Goal: Task Accomplishment & Management: Manage account settings

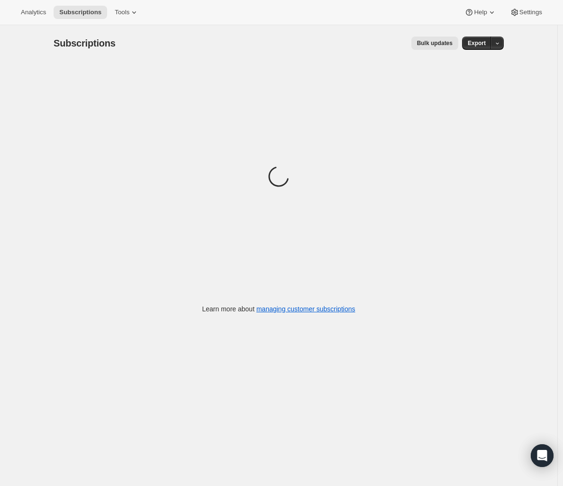
click at [354, 109] on div "Loading" at bounding box center [279, 177] width 451 height 233
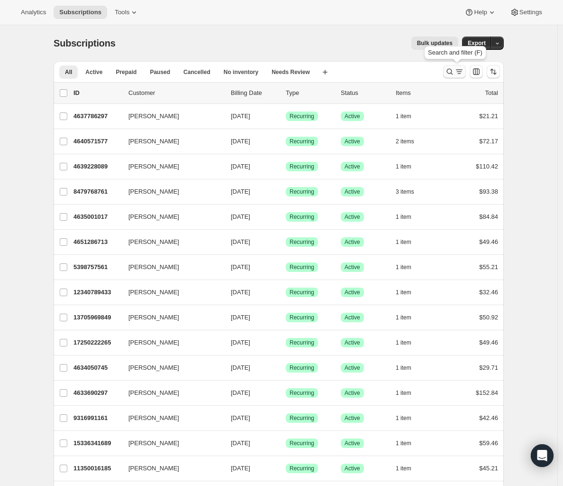
click at [448, 74] on icon "Search and filter results" at bounding box center [449, 71] width 9 height 9
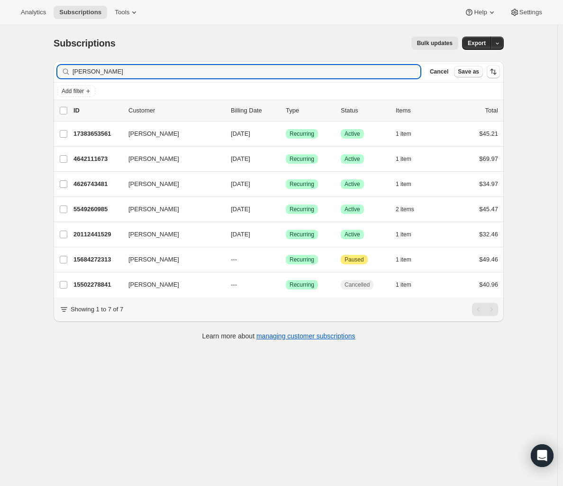
type input "heather mura"
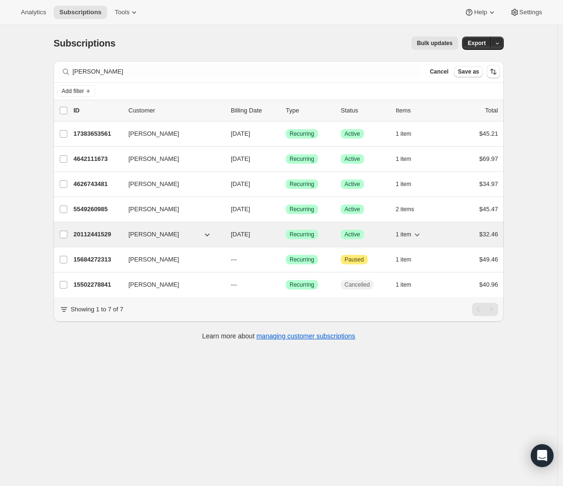
click at [107, 235] on p "20112441529" at bounding box center [97, 234] width 47 height 9
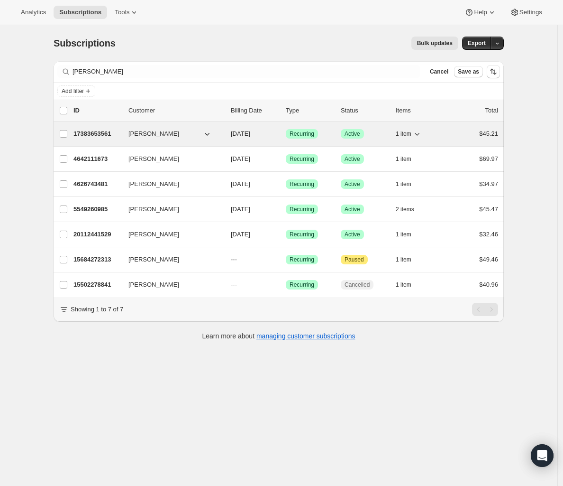
click at [242, 133] on span "08/30/2025" at bounding box center [240, 133] width 19 height 7
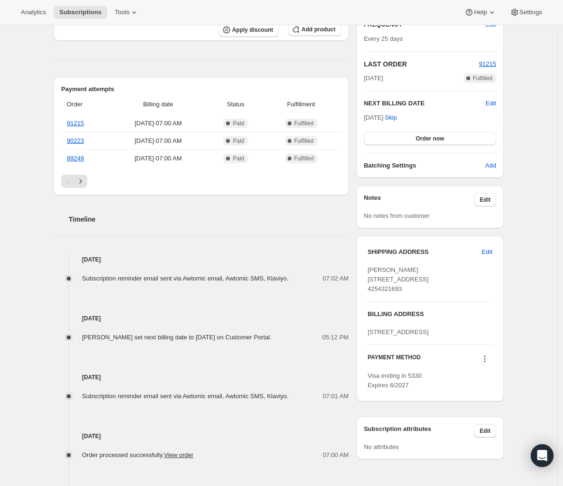
scroll to position [31, 0]
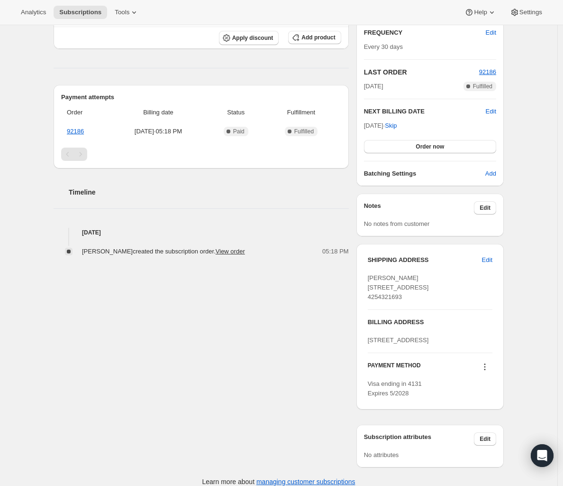
scroll to position [219, 0]
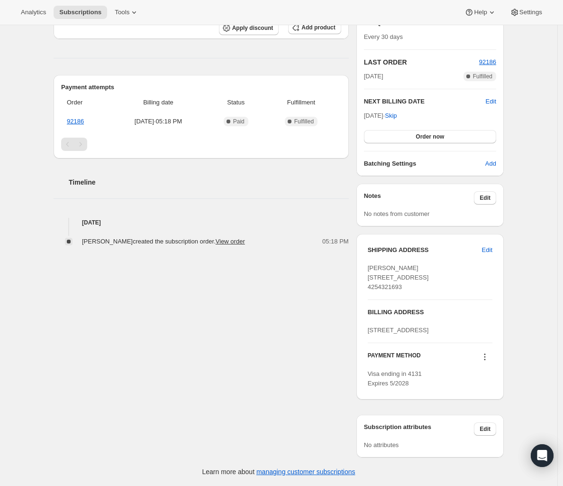
drag, startPoint x: 430, startPoint y: 250, endPoint x: 370, endPoint y: 242, distance: 60.7
click at [370, 242] on div "SHIPPING ADDRESS Edit Heather Murawski 17929 W SPRING LAKE DR SE RENTON WA, 980…" at bounding box center [430, 317] width 147 height 166
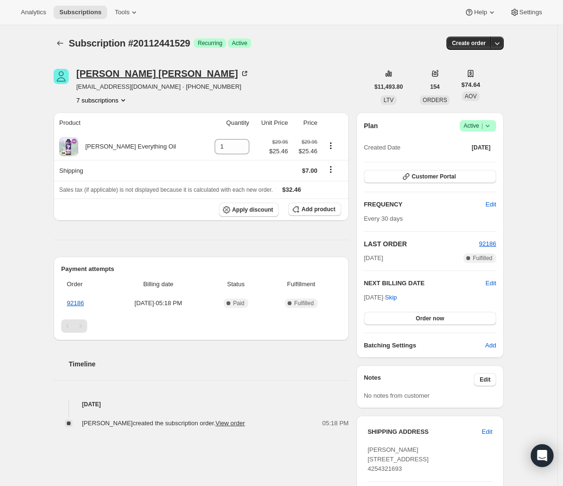
click at [128, 69] on div "Heather Murawski" at bounding box center [162, 73] width 173 height 9
drag, startPoint x: 74, startPoint y: 75, endPoint x: 168, endPoint y: 74, distance: 94.4
click at [168, 74] on div "Heather Murawski kitten98055@yahoo.com · +12065507840 7 subscriptions" at bounding box center [211, 87] width 315 height 36
copy div "Heather Murawski"
drag, startPoint x: 154, startPoint y: 88, endPoint x: 78, endPoint y: 85, distance: 76.0
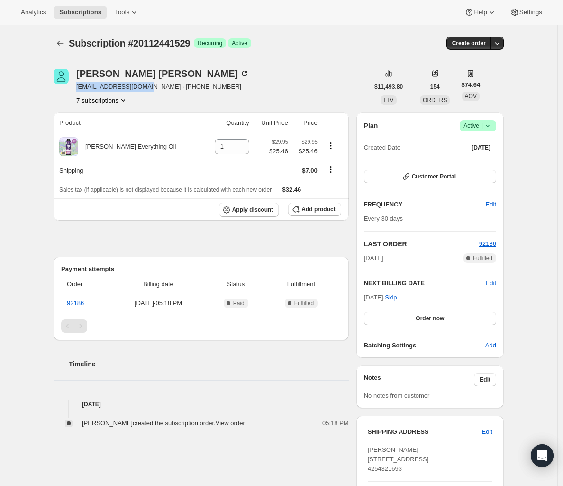
click at [78, 85] on div "Heather Murawski kitten98055@yahoo.com · +12065507840 7 subscriptions" at bounding box center [211, 87] width 315 height 36
copy span "kitten98055@yahoo.com"
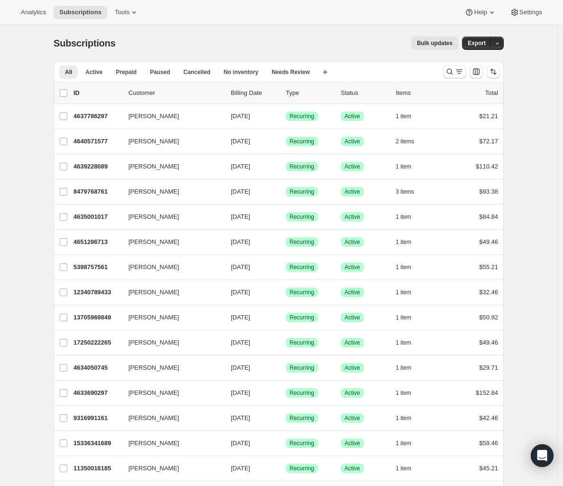
click at [439, 72] on div "All Active Prepaid Paused Cancelled No inventory Needs Review More views All Ac…" at bounding box center [279, 71] width 451 height 21
click at [447, 71] on button "Search and filter results" at bounding box center [454, 71] width 23 height 13
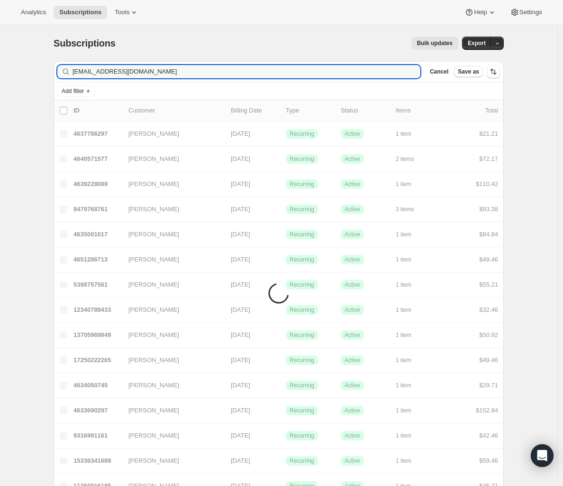
type input "kitten98055@yahoo.com"
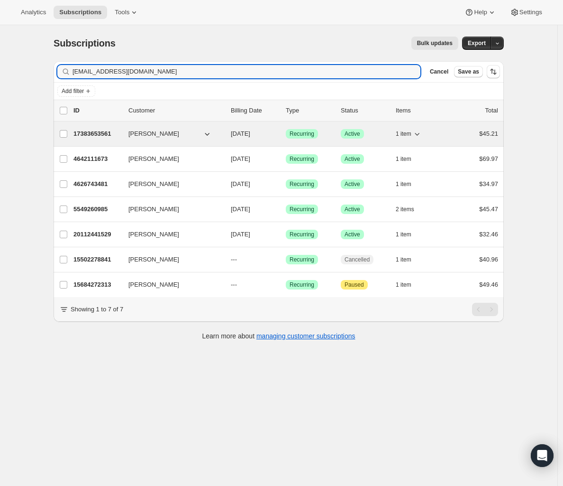
click at [93, 133] on p "17383653561" at bounding box center [97, 133] width 47 height 9
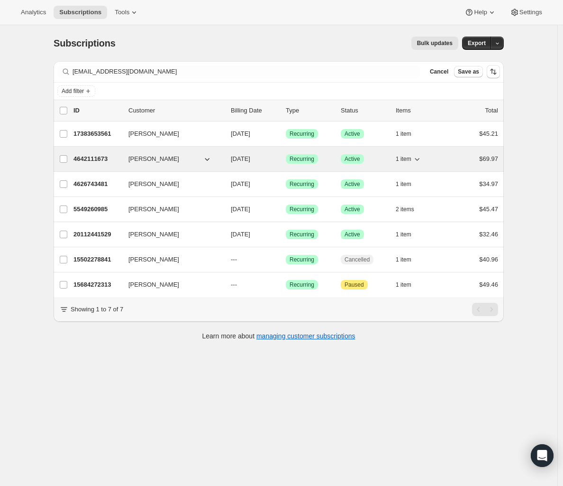
click at [92, 157] on p "4642111673" at bounding box center [97, 158] width 47 height 9
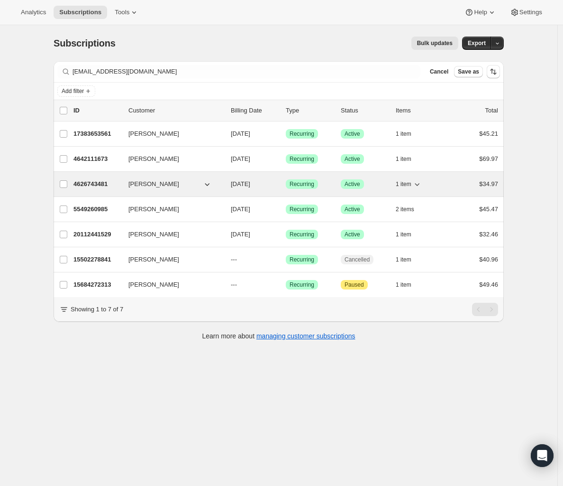
click at [107, 185] on p "4626743481" at bounding box center [97, 183] width 47 height 9
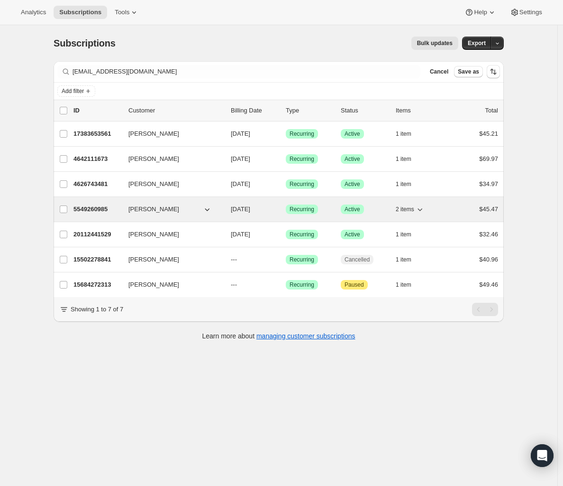
click at [101, 206] on p "5549260985" at bounding box center [97, 208] width 47 height 9
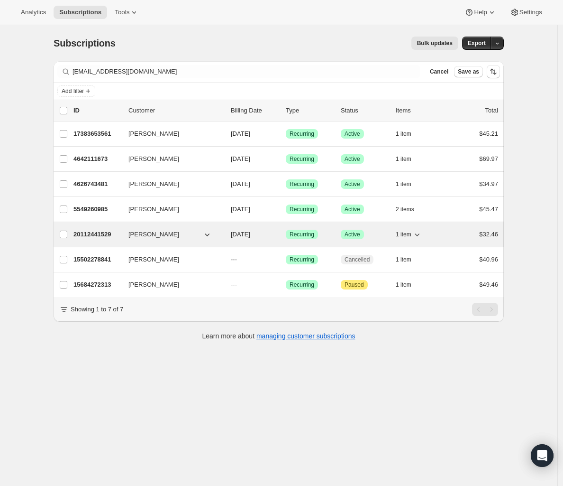
click at [99, 233] on p "20112441529" at bounding box center [97, 234] width 47 height 9
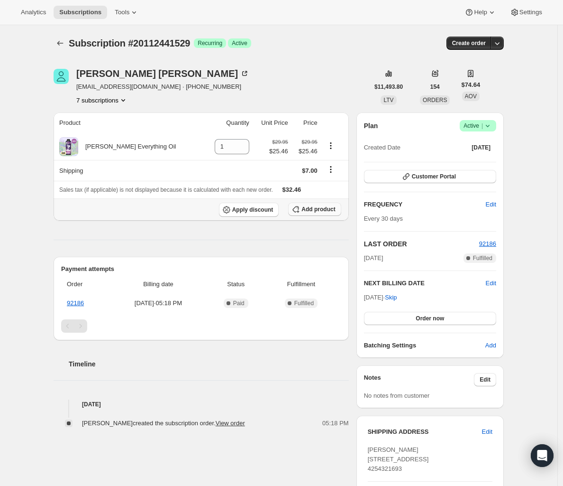
click at [328, 212] on span "Add product" at bounding box center [319, 209] width 34 height 8
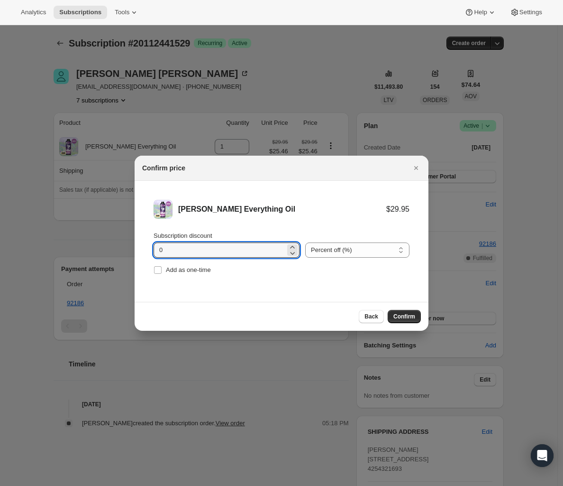
drag, startPoint x: 222, startPoint y: 251, endPoint x: 76, endPoint y: 243, distance: 146.8
type input "70"
click at [413, 318] on span "Confirm" at bounding box center [405, 317] width 22 height 8
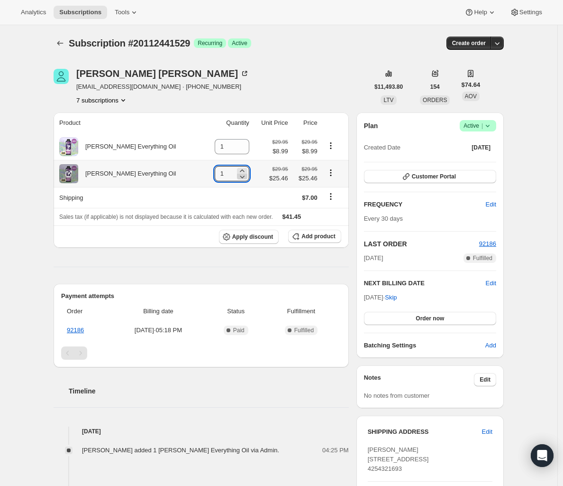
click at [238, 176] on icon at bounding box center [242, 176] width 9 height 9
type input "0"
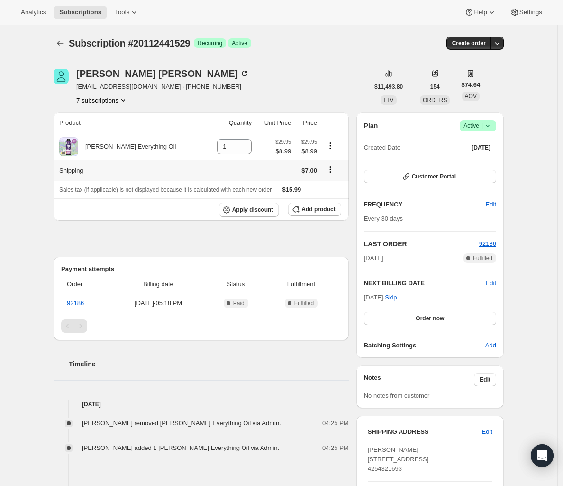
click at [327, 174] on icon "Shipping actions" at bounding box center [330, 169] width 9 height 9
click at [327, 182] on button "Edit shipping rate" at bounding box center [328, 187] width 53 height 15
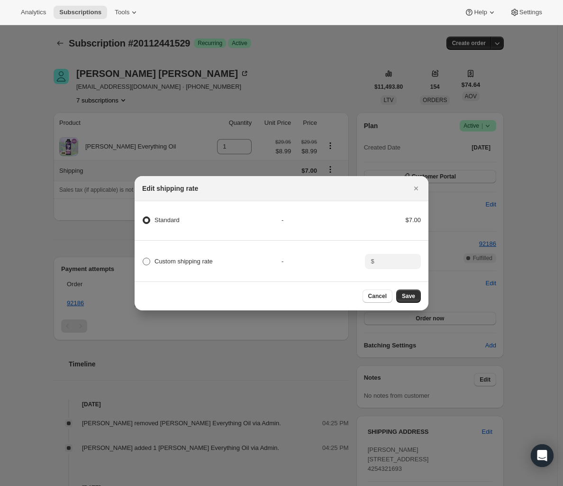
click at [200, 261] on span "Custom shipping rate" at bounding box center [184, 261] width 58 height 7
click at [143, 258] on input "Custom shipping rate" at bounding box center [143, 258] width 0 height 0
radio input "true"
radio input "false"
click at [377, 263] on div "$" at bounding box center [393, 261] width 56 height 15
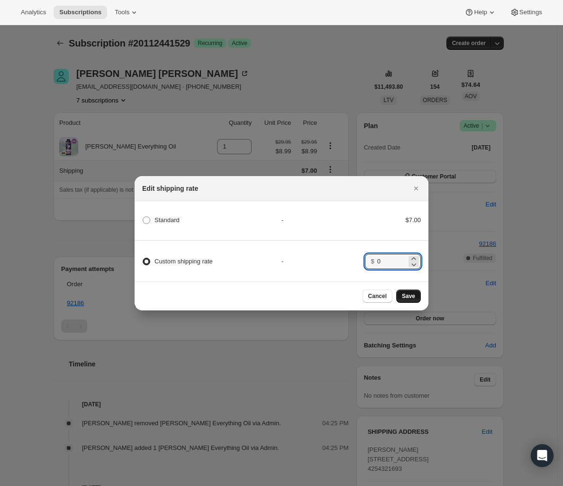
type input "0"
click at [409, 295] on span "Save" at bounding box center [408, 296] width 13 height 8
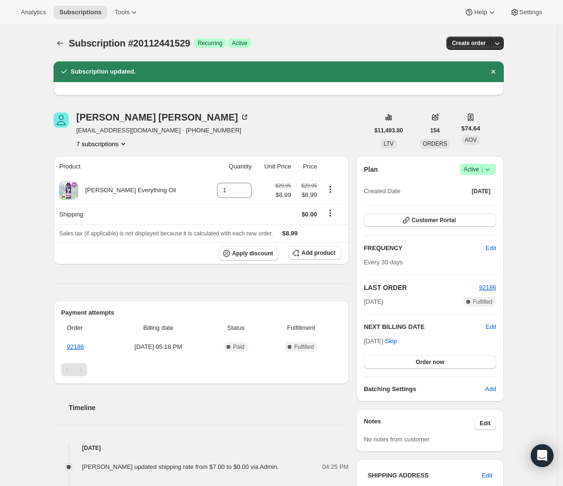
click at [93, 141] on button "7 subscriptions" at bounding box center [102, 143] width 52 height 9
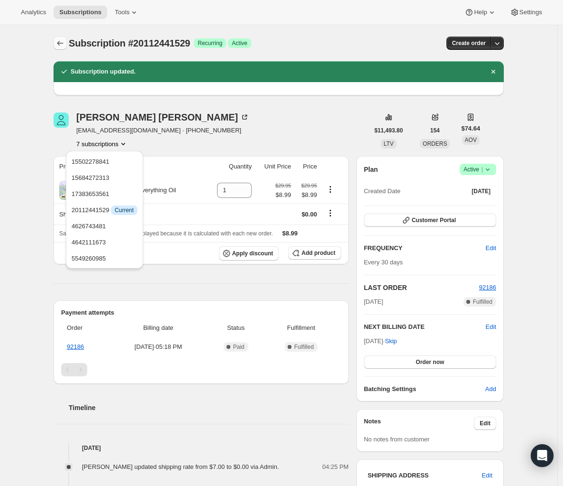
click at [63, 42] on icon "Subscriptions" at bounding box center [59, 42] width 9 height 9
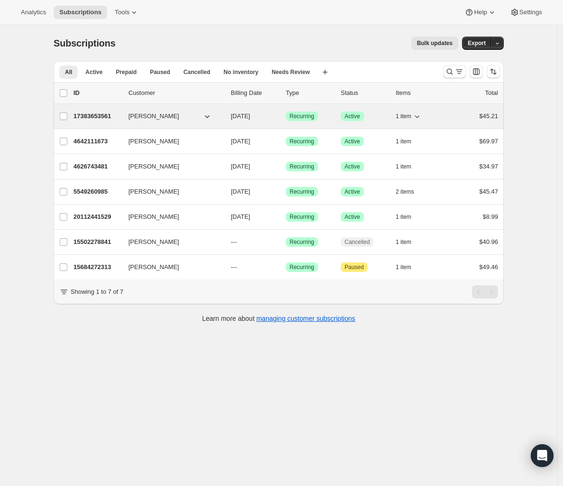
click at [111, 115] on p "17383653561" at bounding box center [97, 115] width 47 height 9
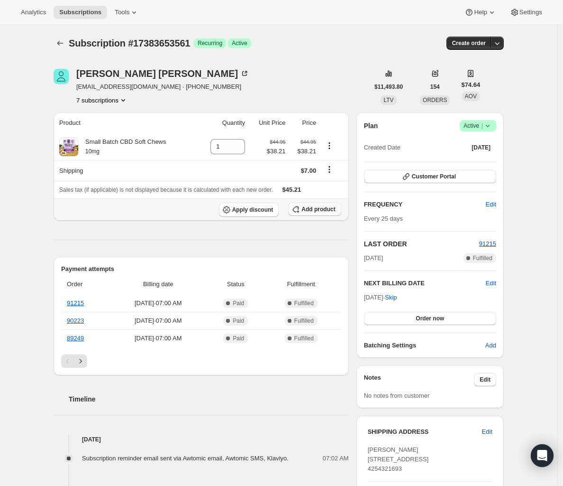
click at [320, 212] on span "Add product" at bounding box center [319, 209] width 34 height 8
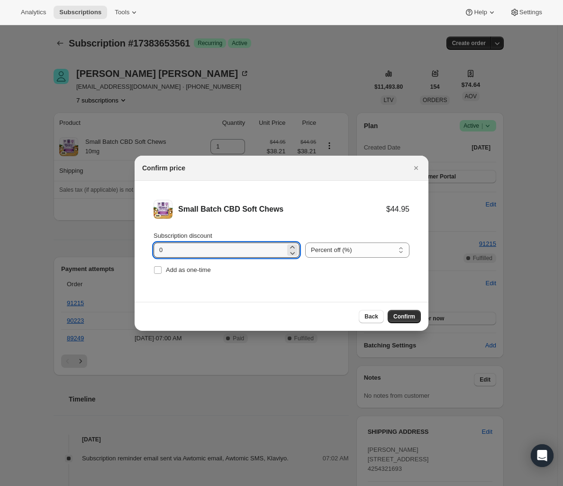
drag, startPoint x: 164, startPoint y: 244, endPoint x: 134, endPoint y: 237, distance: 30.7
click at [135, 239] on li "Small Batch CBD Soft Chews $44.95 Subscription discount 0 Percent off (%) Amoun…" at bounding box center [282, 238] width 294 height 115
type input "70"
click at [402, 316] on span "Confirm" at bounding box center [405, 317] width 22 height 8
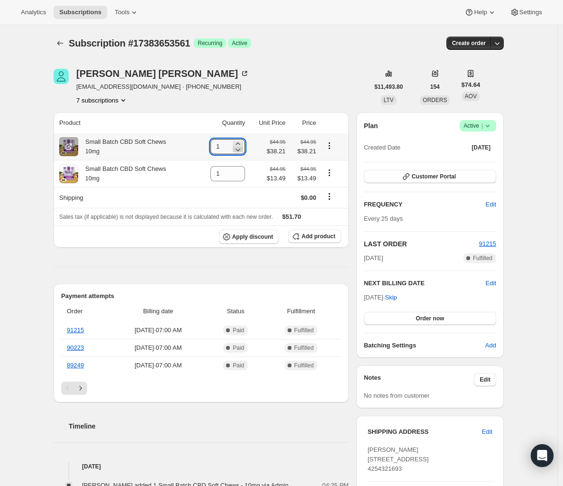
click at [243, 149] on icon at bounding box center [237, 149] width 9 height 9
type input "0"
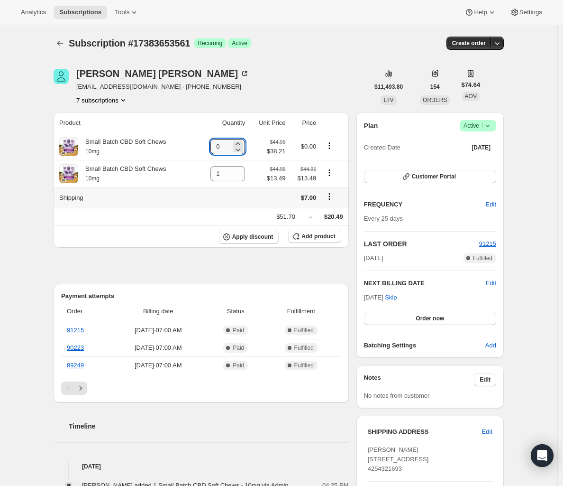
click at [334, 196] on icon "Shipping actions" at bounding box center [329, 196] width 9 height 9
click at [332, 209] on button "Edit shipping rate" at bounding box center [330, 214] width 53 height 15
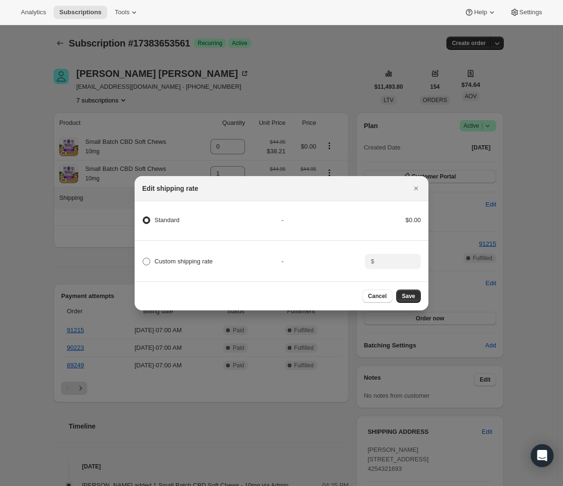
click at [195, 258] on span "Custom shipping rate" at bounding box center [184, 261] width 58 height 7
click at [143, 258] on input "Custom shipping rate" at bounding box center [143, 258] width 0 height 0
radio input "true"
radio input "false"
click at [403, 257] on input ":rsh:" at bounding box center [392, 261] width 29 height 15
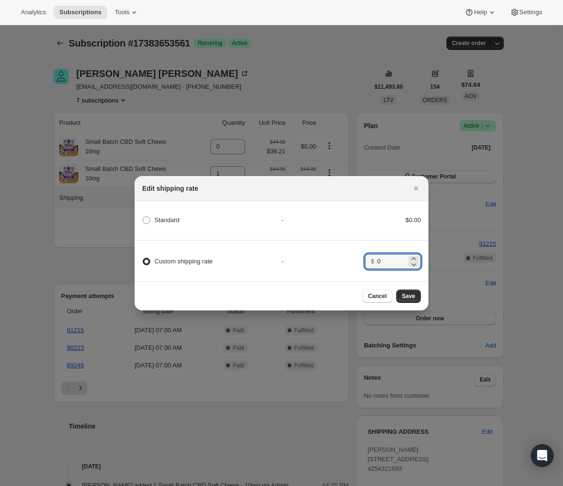
type input "0"
click at [407, 296] on span "Save" at bounding box center [408, 296] width 13 height 8
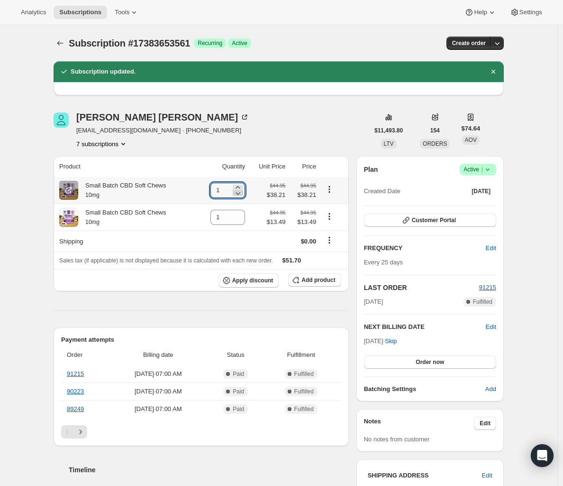
click at [241, 197] on icon at bounding box center [237, 192] width 9 height 9
type input "0"
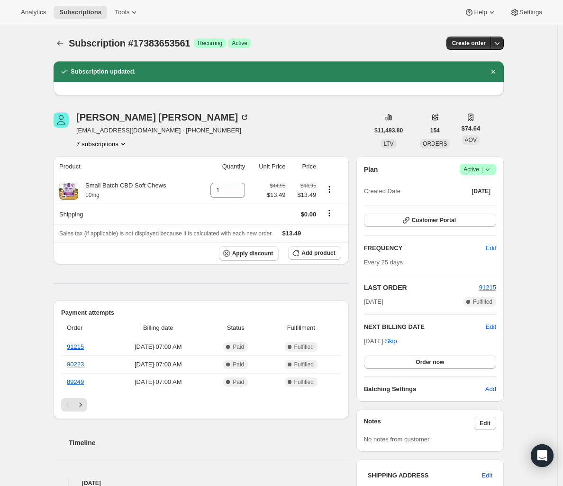
click at [120, 144] on button "7 subscriptions" at bounding box center [102, 143] width 52 height 9
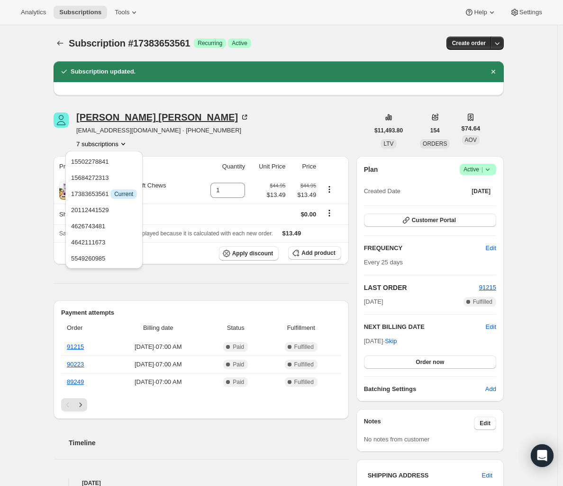
click at [83, 112] on div "Heather Murawski" at bounding box center [162, 116] width 173 height 9
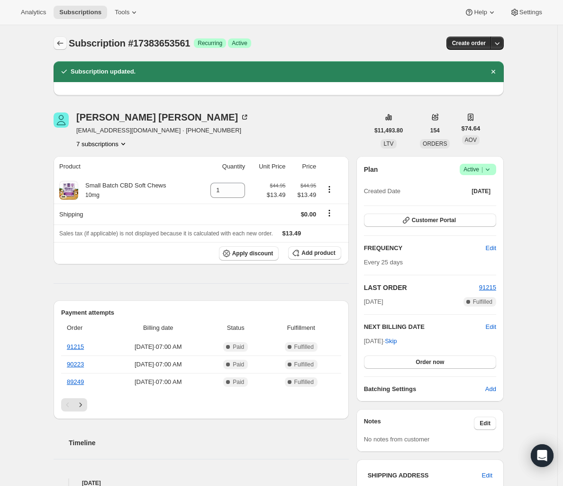
click at [65, 42] on icon "Subscriptions" at bounding box center [59, 42] width 9 height 9
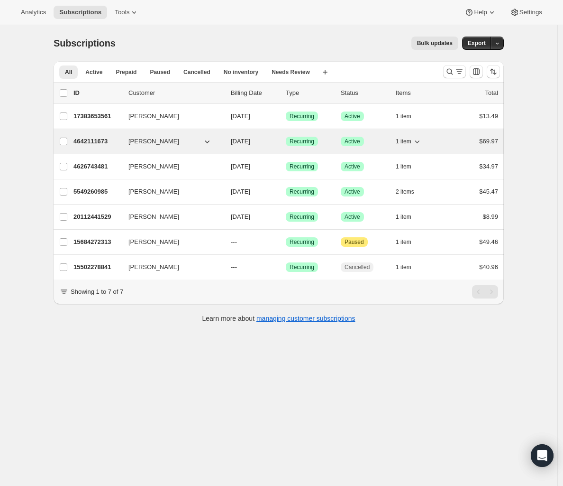
click at [91, 139] on p "4642111673" at bounding box center [97, 141] width 47 height 9
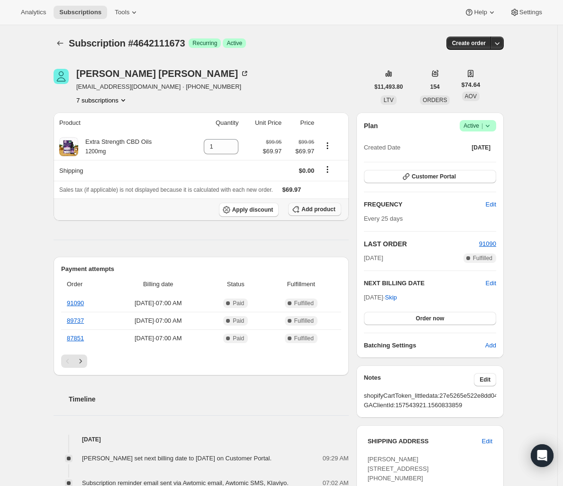
click at [329, 207] on span "Add product" at bounding box center [319, 209] width 34 height 8
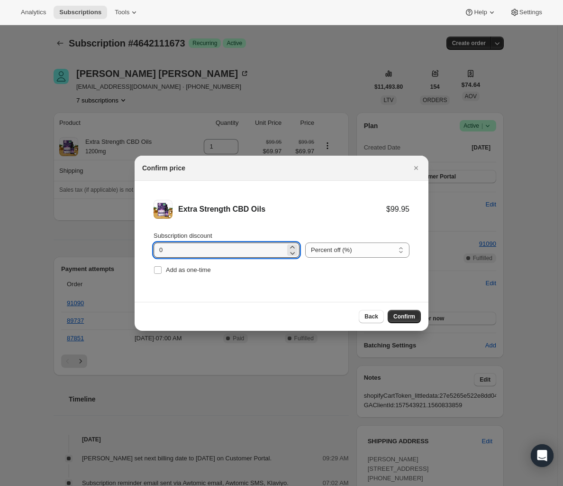
drag, startPoint x: 154, startPoint y: 243, endPoint x: 106, endPoint y: 238, distance: 48.7
type input "70"
click at [419, 317] on button "Confirm" at bounding box center [404, 316] width 33 height 13
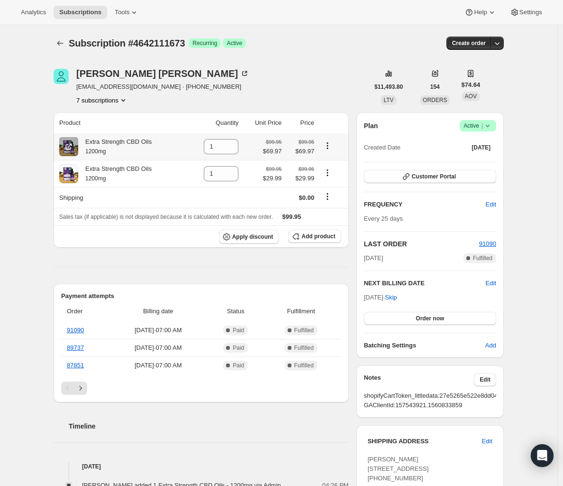
click at [332, 144] on icon "Product actions" at bounding box center [327, 145] width 9 height 9
click at [255, 148] on div "$99.95 $69.97" at bounding box center [262, 146] width 37 height 19
click at [236, 147] on icon at bounding box center [231, 149] width 9 height 9
type input "0"
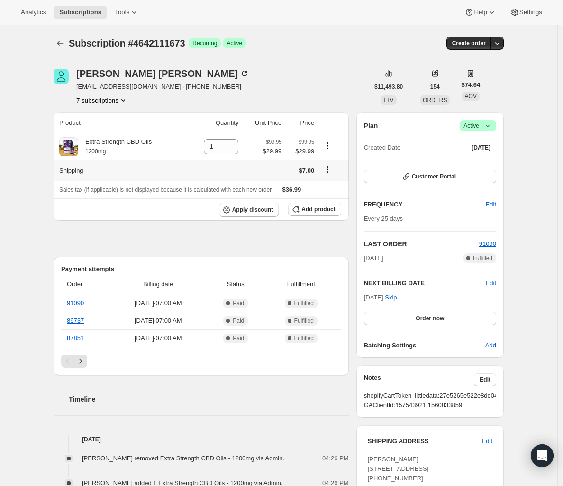
click at [329, 169] on icon "Shipping actions" at bounding box center [327, 169] width 1 height 1
click at [328, 193] on button "Edit shipping rate" at bounding box center [329, 187] width 53 height 15
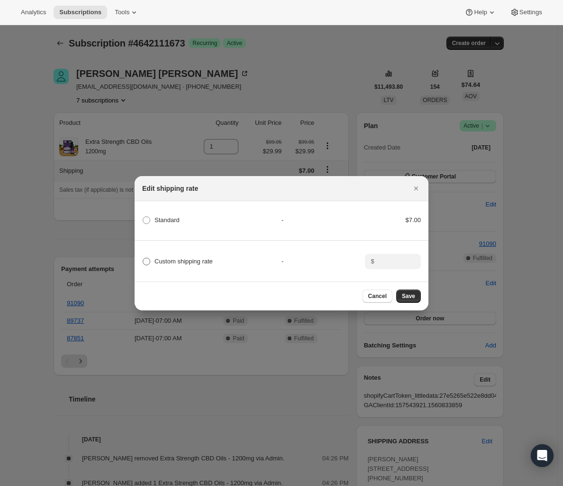
click at [178, 260] on span "Custom shipping rate" at bounding box center [184, 261] width 58 height 7
click at [143, 258] on input "Custom shipping rate" at bounding box center [143, 258] width 0 height 0
radio input "true"
click at [390, 263] on input ":r1em:" at bounding box center [392, 261] width 29 height 15
type input "0"
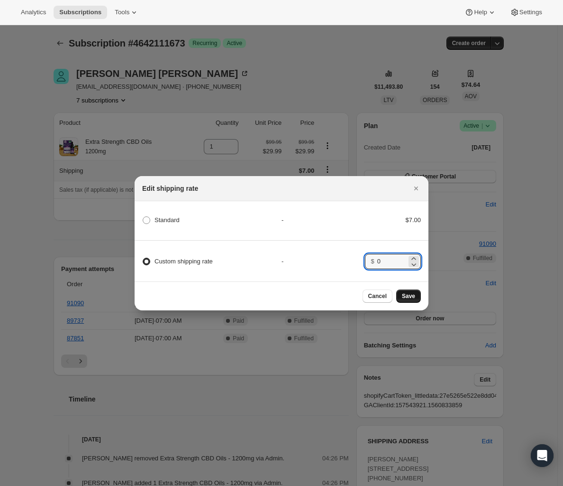
click at [402, 300] on span "Save" at bounding box center [408, 296] width 13 height 8
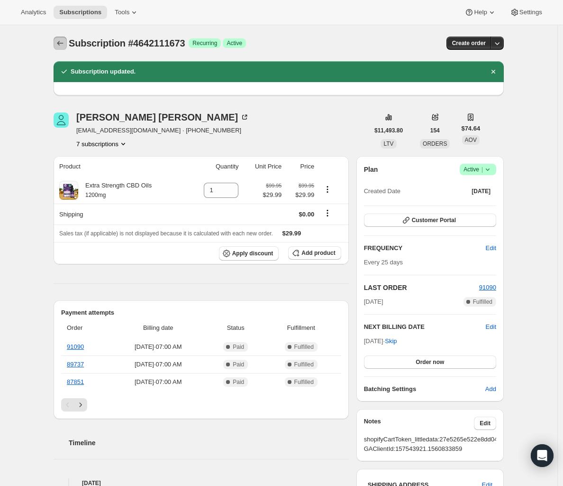
click at [64, 46] on icon "Subscriptions" at bounding box center [59, 42] width 9 height 9
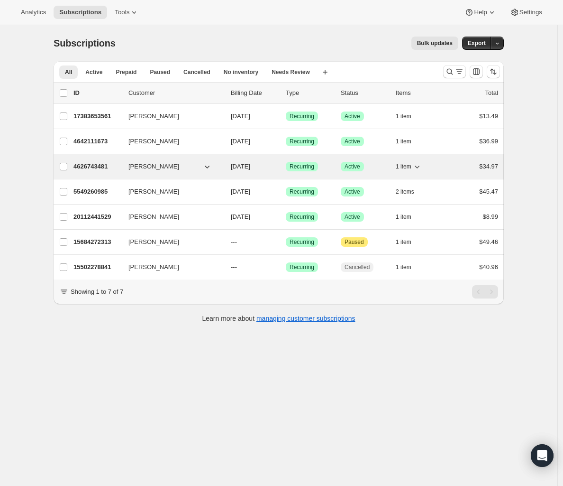
click at [97, 166] on p "4626743481" at bounding box center [97, 166] width 47 height 9
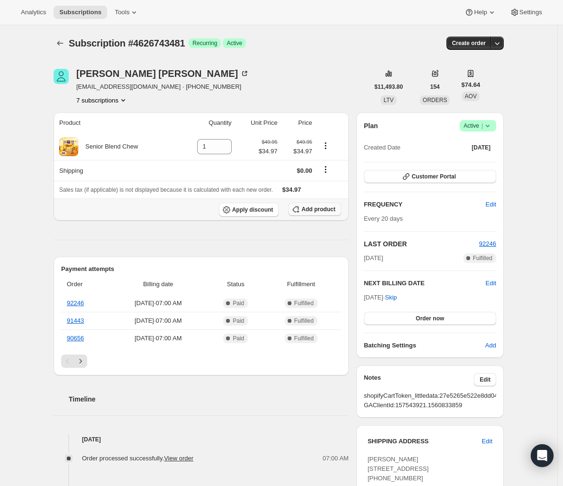
click at [327, 207] on span "Add product" at bounding box center [319, 209] width 34 height 8
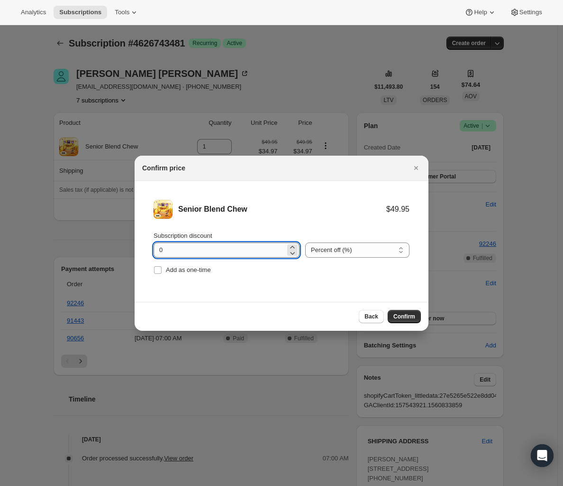
click at [210, 249] on input "0" at bounding box center [220, 249] width 132 height 15
drag, startPoint x: 221, startPoint y: 247, endPoint x: 46, endPoint y: 236, distance: 175.3
type input "70"
click at [398, 311] on button "Confirm" at bounding box center [404, 316] width 33 height 13
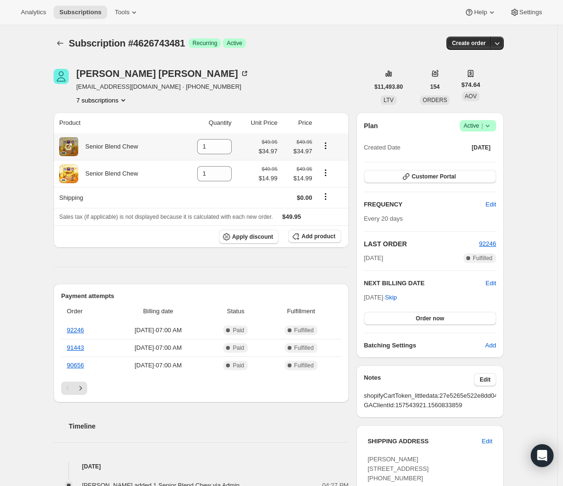
click at [331, 144] on icon "Product actions" at bounding box center [325, 145] width 9 height 9
click at [331, 143] on icon "Product actions" at bounding box center [325, 145] width 9 height 9
click at [225, 149] on icon at bounding box center [224, 149] width 9 height 9
type input "0"
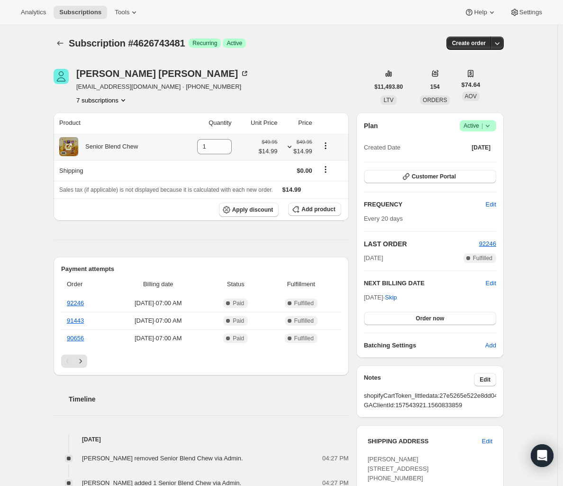
click at [270, 145] on span "$49.95" at bounding box center [270, 141] width 16 height 7
click at [280, 104] on div "Heather Murawski kitten98055@yahoo.com · +12065507840 7 subscriptions" at bounding box center [211, 87] width 315 height 36
click at [61, 40] on icon "Subscriptions" at bounding box center [59, 42] width 9 height 9
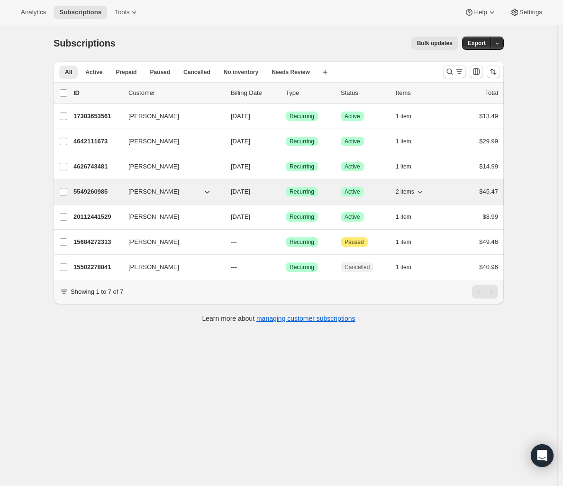
click at [95, 191] on p "5549260985" at bounding box center [97, 191] width 47 height 9
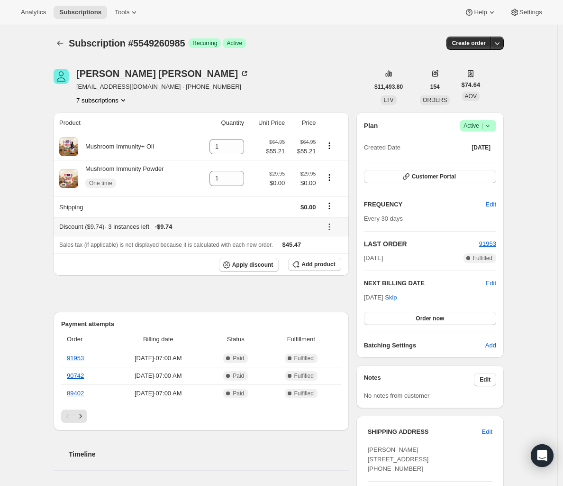
click at [330, 227] on icon at bounding box center [329, 226] width 1 height 1
click at [163, 292] on div "Product Quantity Unit Price Price Mushroom Immunity+ Oil 1 $64.95 $55.21 $64.95…" at bounding box center [201, 464] width 295 height 704
click at [332, 228] on icon at bounding box center [329, 226] width 9 height 9
click at [332, 239] on button "Edit" at bounding box center [335, 245] width 28 height 15
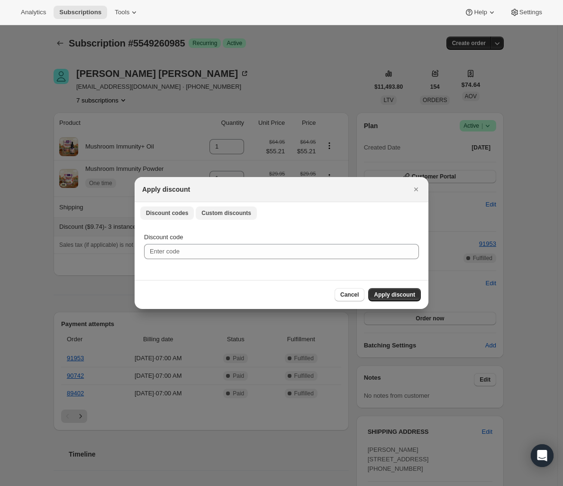
click at [220, 215] on span "Custom discounts" at bounding box center [227, 213] width 50 height 8
select select "specific"
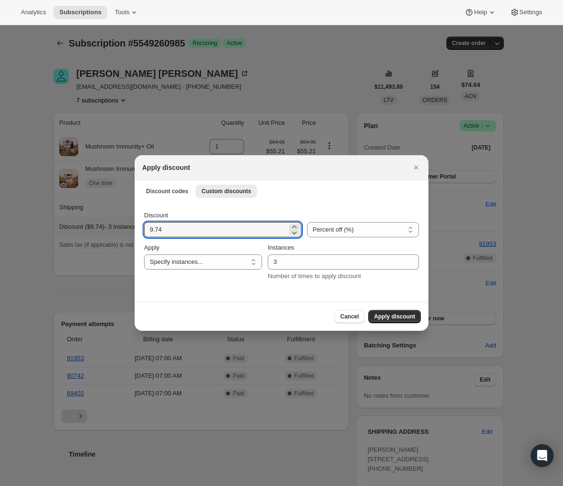
drag, startPoint x: 214, startPoint y: 230, endPoint x: 94, endPoint y: 212, distance: 121.5
type input "354"
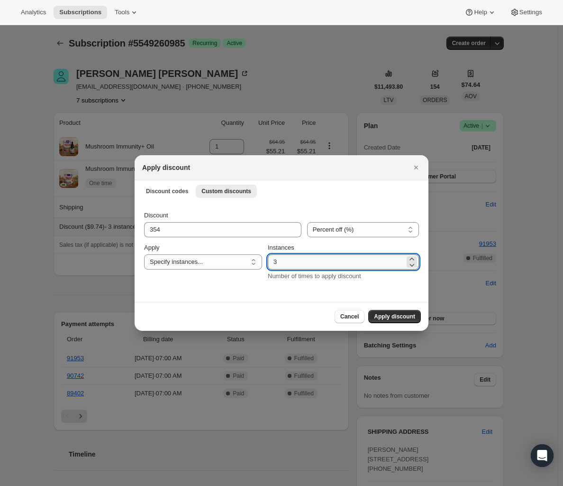
drag, startPoint x: 292, startPoint y: 258, endPoint x: 280, endPoint y: 258, distance: 11.4
click at [280, 258] on input "3" at bounding box center [336, 261] width 137 height 15
click at [390, 316] on span "Apply discount" at bounding box center [394, 317] width 41 height 8
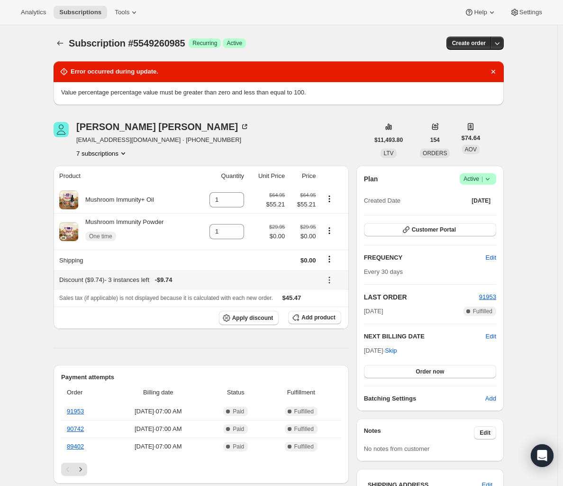
click at [332, 280] on icon at bounding box center [329, 279] width 9 height 9
click at [328, 299] on span "Edit" at bounding box center [329, 298] width 10 height 7
select select "specific"
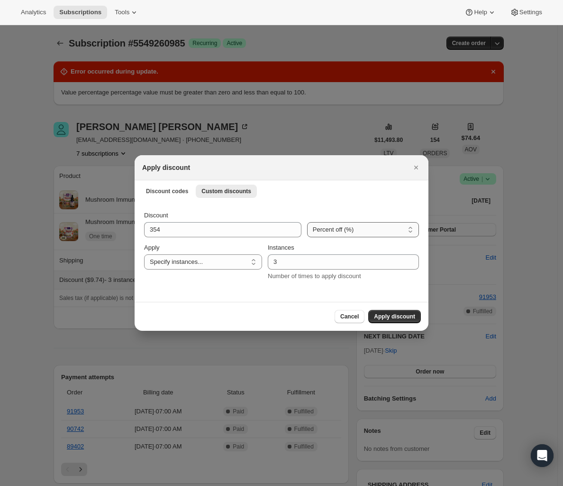
click at [317, 230] on select "Percent off (%) Amount off ($)" at bounding box center [363, 229] width 112 height 15
select select "fixed"
click at [307, 222] on select "Percent off (%) Amount off ($)" at bounding box center [363, 229] width 112 height 15
drag, startPoint x: 204, startPoint y: 229, endPoint x: 101, endPoint y: 227, distance: 102.9
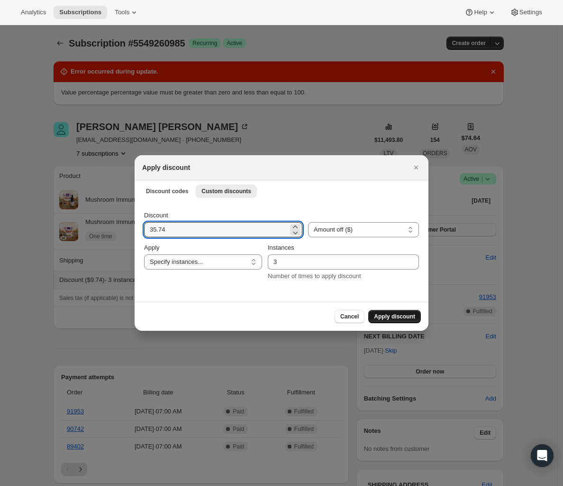
type input "35.74"
click at [396, 319] on span "Apply discount" at bounding box center [394, 317] width 41 height 8
